Goal: Information Seeking & Learning: Learn about a topic

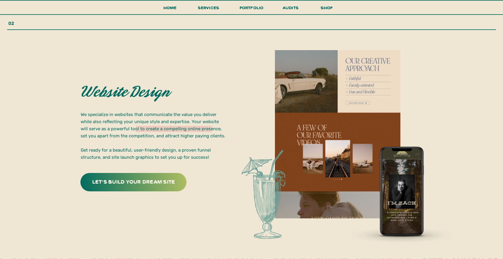
scroll to position [1050, 0]
click at [253, 7] on h3 "portfolio" at bounding box center [251, 9] width 28 height 11
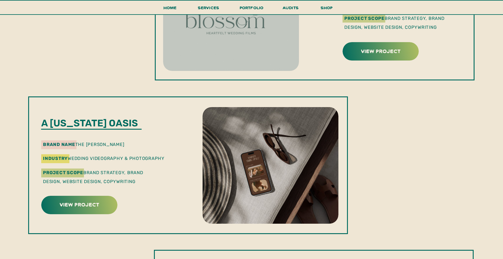
scroll to position [400, 0]
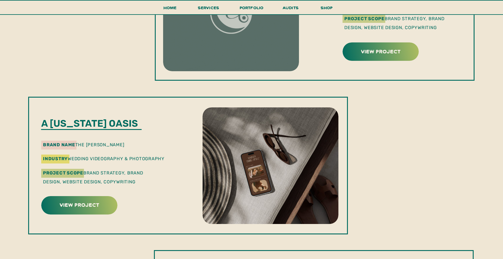
click at [69, 211] on div at bounding box center [79, 205] width 76 height 18
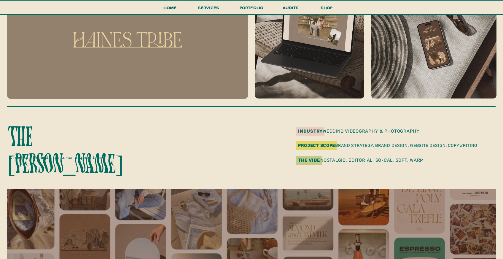
scroll to position [111, 0]
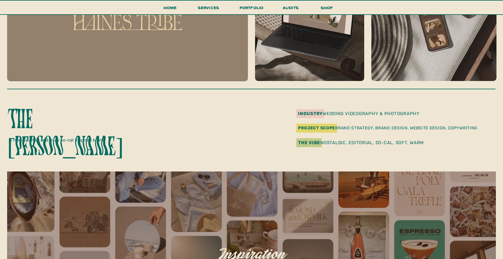
click at [59, 116] on p "The haines" at bounding box center [71, 120] width 129 height 26
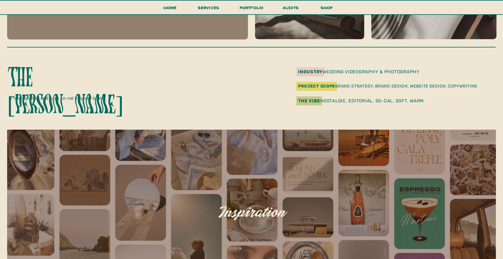
scroll to position [0, 0]
